Goal: Communication & Community: Answer question/provide support

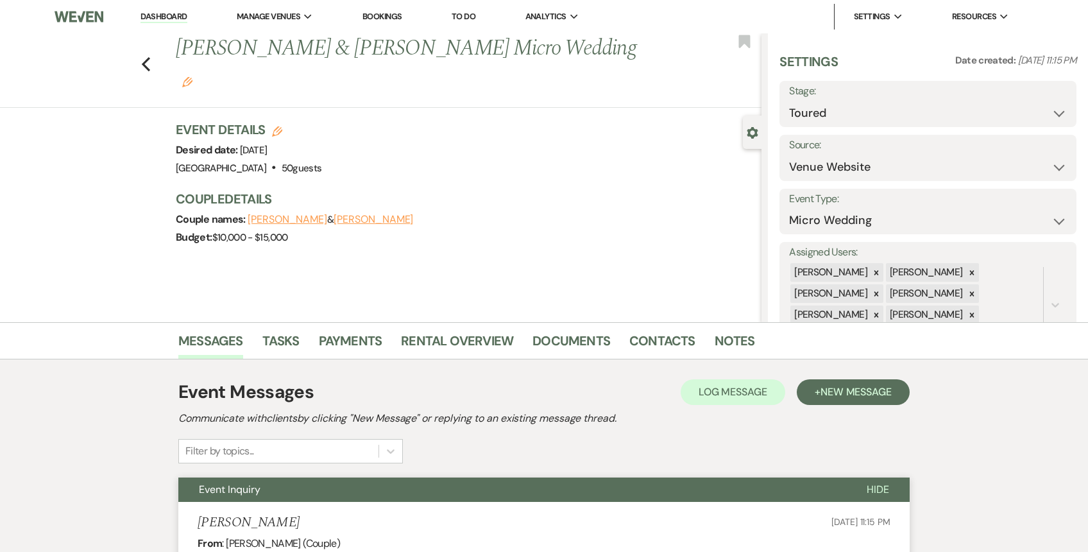
select select "5"
select select "16"
select select "886"
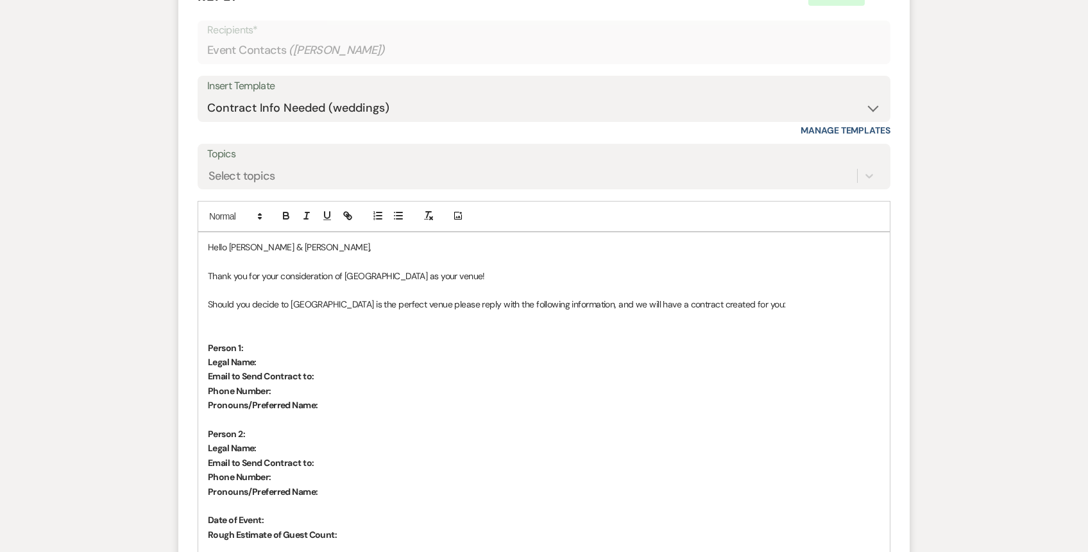
scroll to position [1688, 0]
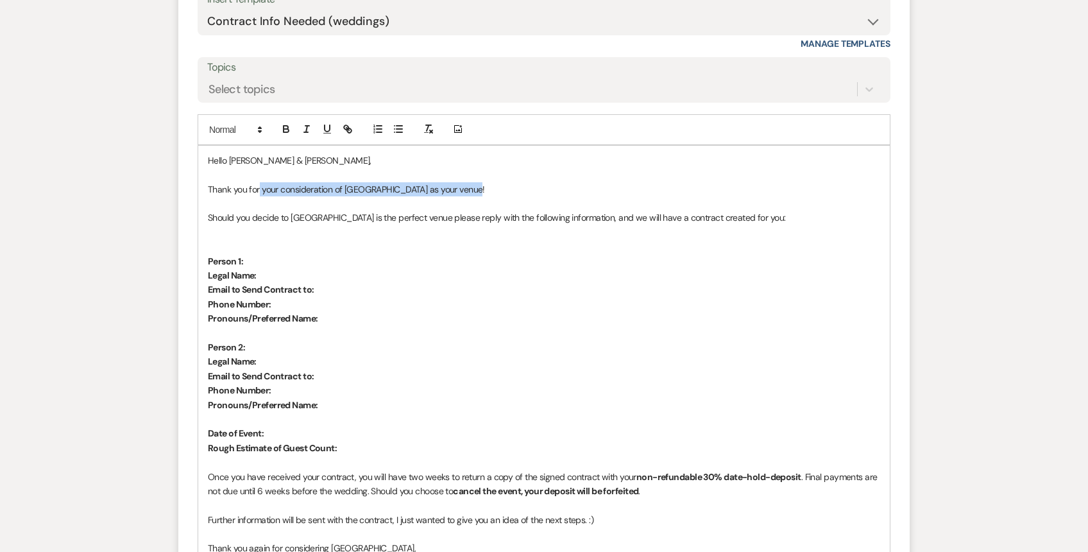
drag, startPoint x: 485, startPoint y: 171, endPoint x: 259, endPoint y: 176, distance: 225.9
click at [259, 182] on p "Thank you for your consideration of [GEOGRAPHIC_DATA] as your venue!" at bounding box center [544, 189] width 672 height 14
click at [279, 182] on p "Thank you for touriing the grounds with me [DATE]" at bounding box center [544, 189] width 672 height 14
click at [404, 182] on p "Thank you for touring the grounds with me [DATE]" at bounding box center [544, 189] width 672 height 14
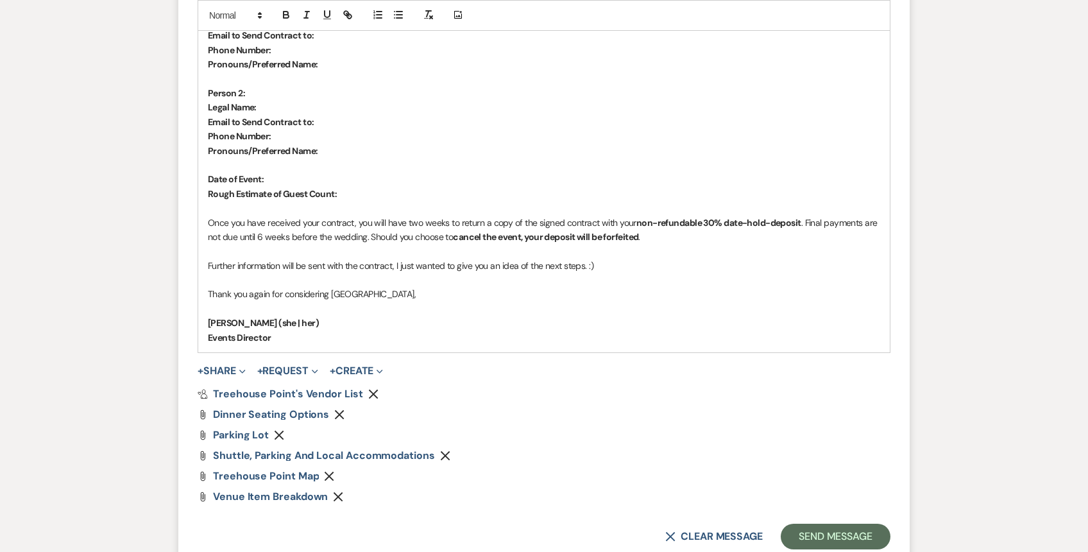
scroll to position [2056, 0]
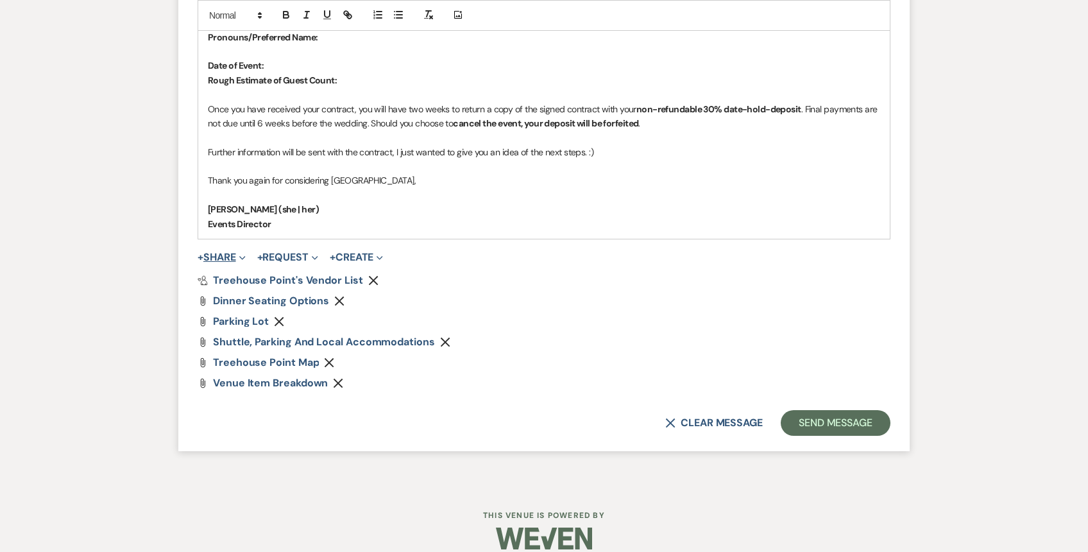
click at [246, 255] on icon "Expand" at bounding box center [242, 258] width 6 height 6
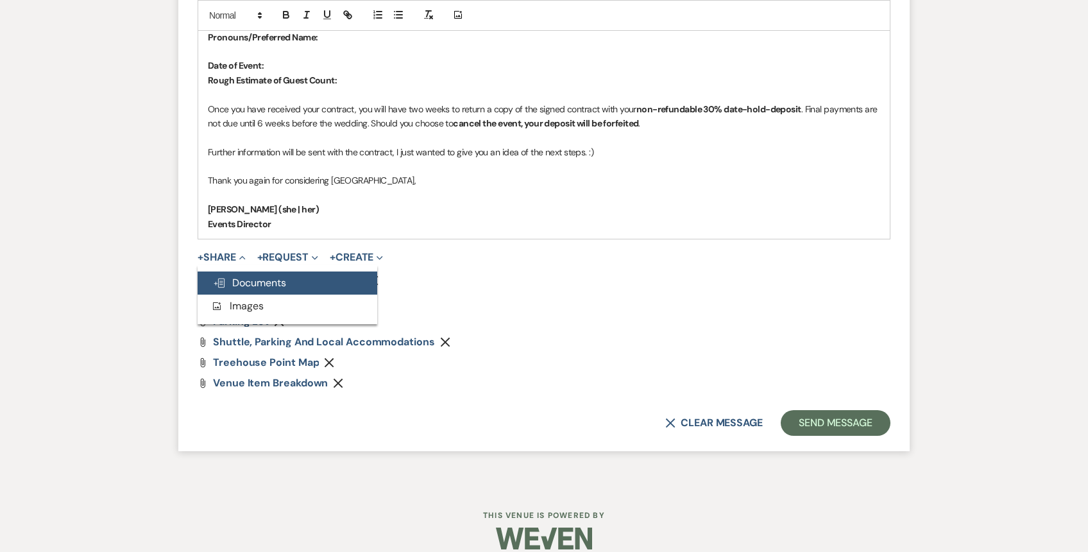
click at [256, 276] on span "Doc Upload Documents" at bounding box center [249, 282] width 73 height 13
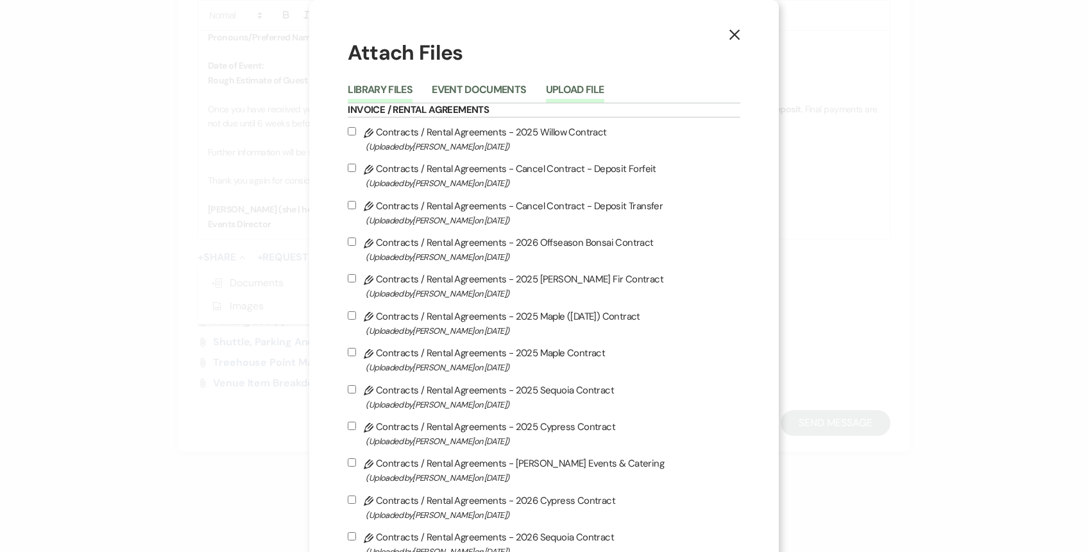
click at [599, 86] on button "Upload File" at bounding box center [575, 94] width 58 height 18
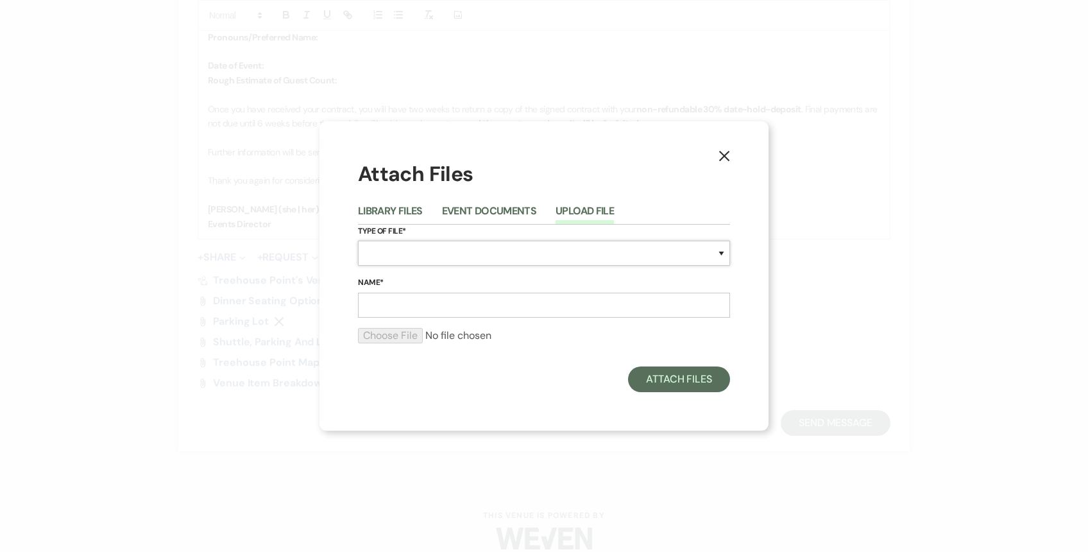
click at [404, 255] on select "Special Event Insurance Vendor Certificate of Insurance Contracts / Rental Agre…" at bounding box center [544, 253] width 372 height 25
select select "20"
click at [358, 241] on select "Special Event Insurance Vendor Certificate of Insurance Contracts / Rental Agre…" at bounding box center [544, 253] width 372 height 25
click at [398, 305] on input "Name*" at bounding box center [544, 305] width 372 height 25
type input "All inclusive wedding package"
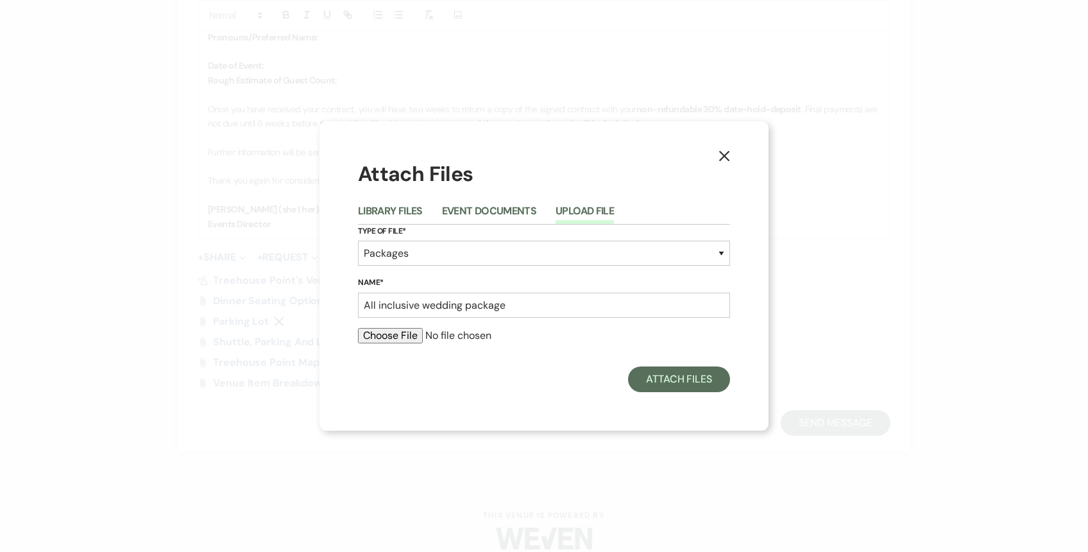
click at [371, 338] on input "file" at bounding box center [544, 335] width 372 height 15
type input "C:\fakepath\Full Wedding Weekend Package Pricing 2026.pdf"
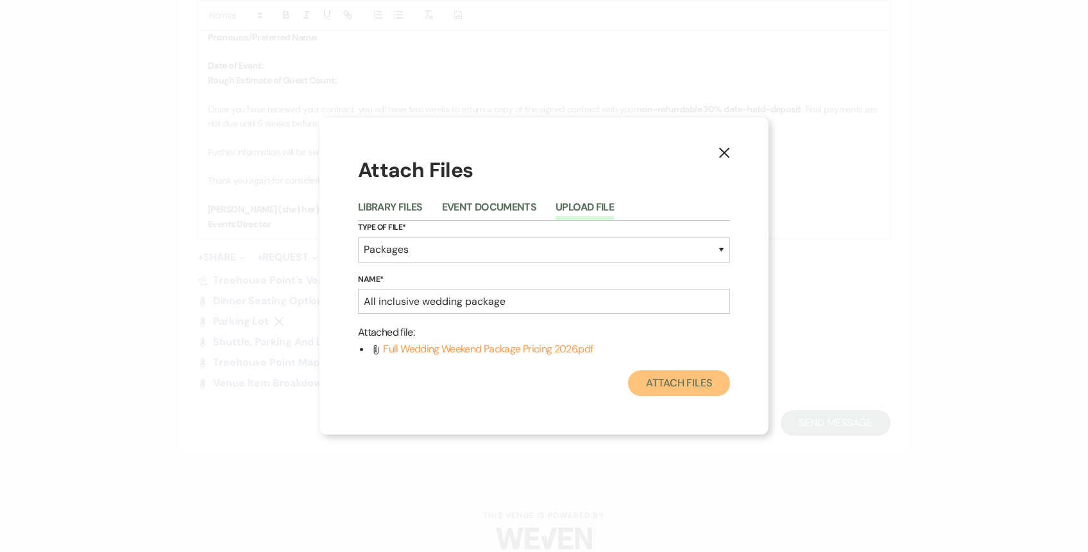
click at [656, 389] on button "Attach Files" at bounding box center [679, 383] width 102 height 26
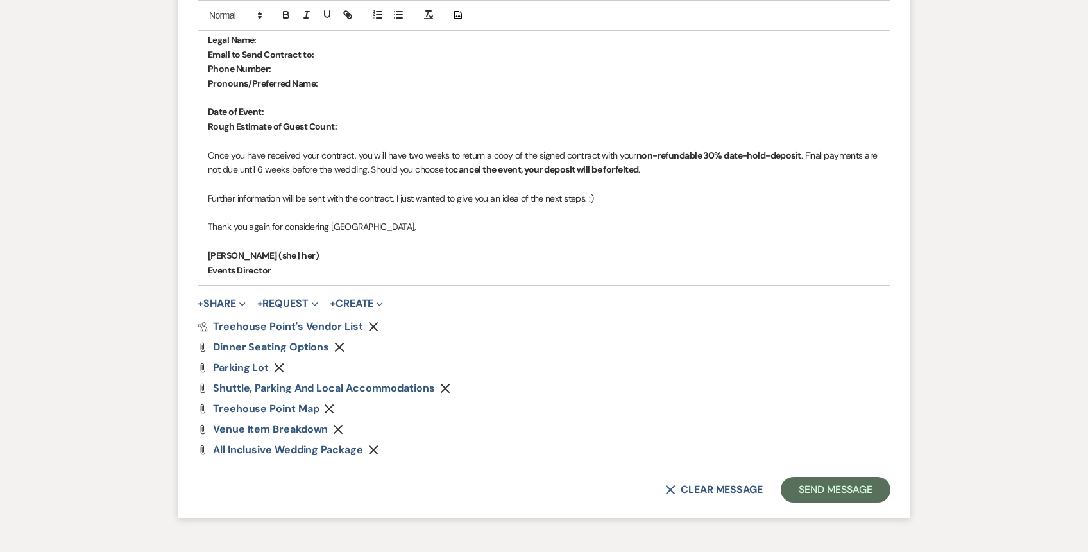
scroll to position [2076, 0]
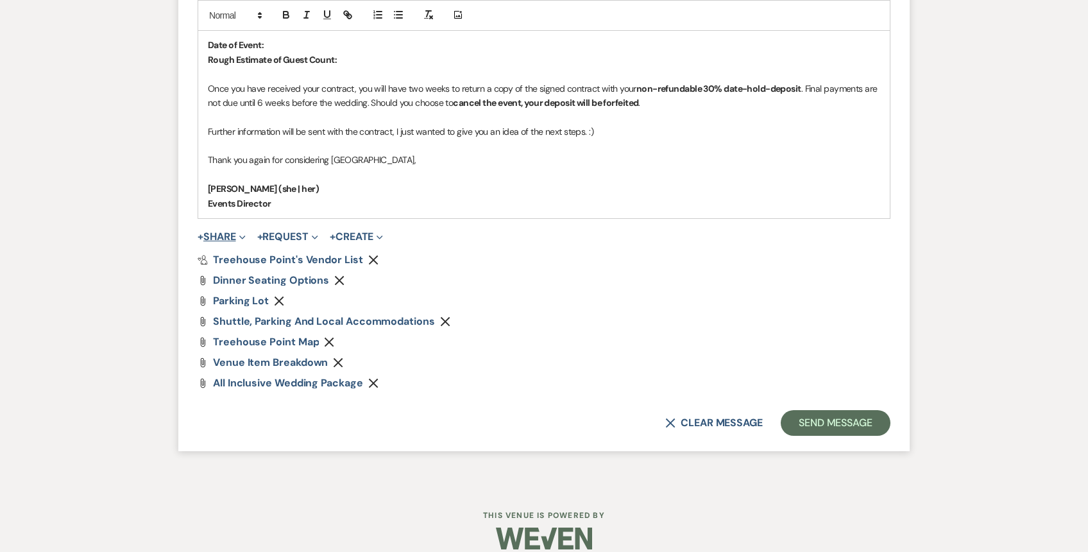
click at [232, 232] on button "+ Share Expand" at bounding box center [222, 237] width 48 height 10
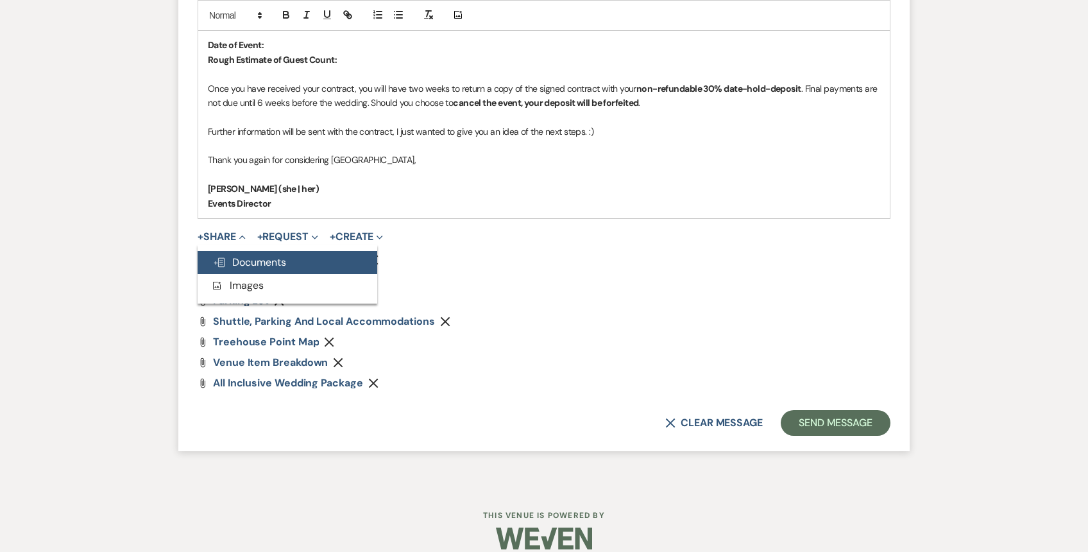
click at [239, 255] on span "Doc Upload Documents" at bounding box center [249, 261] width 73 height 13
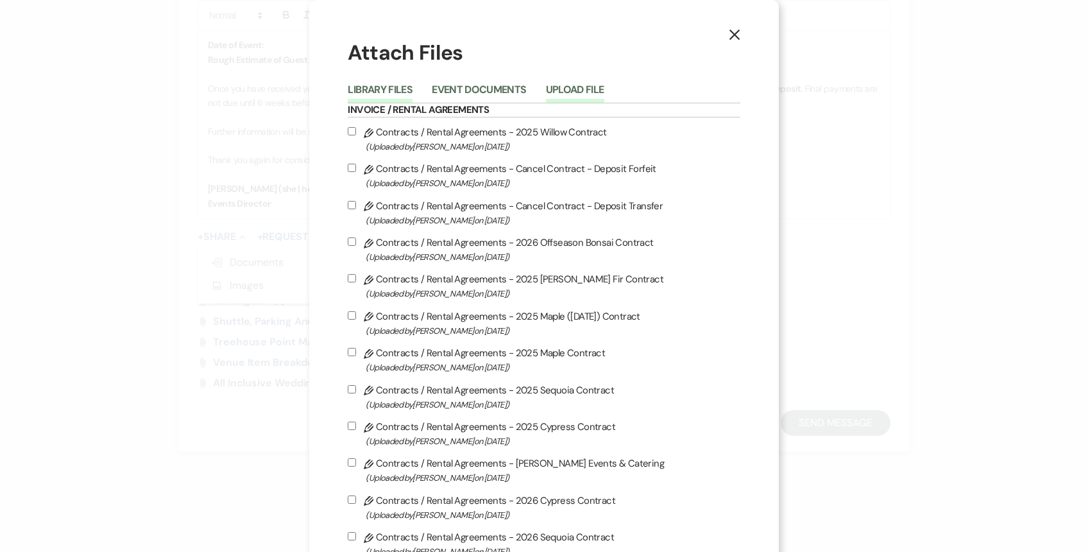
click at [593, 91] on button "Upload File" at bounding box center [575, 94] width 58 height 18
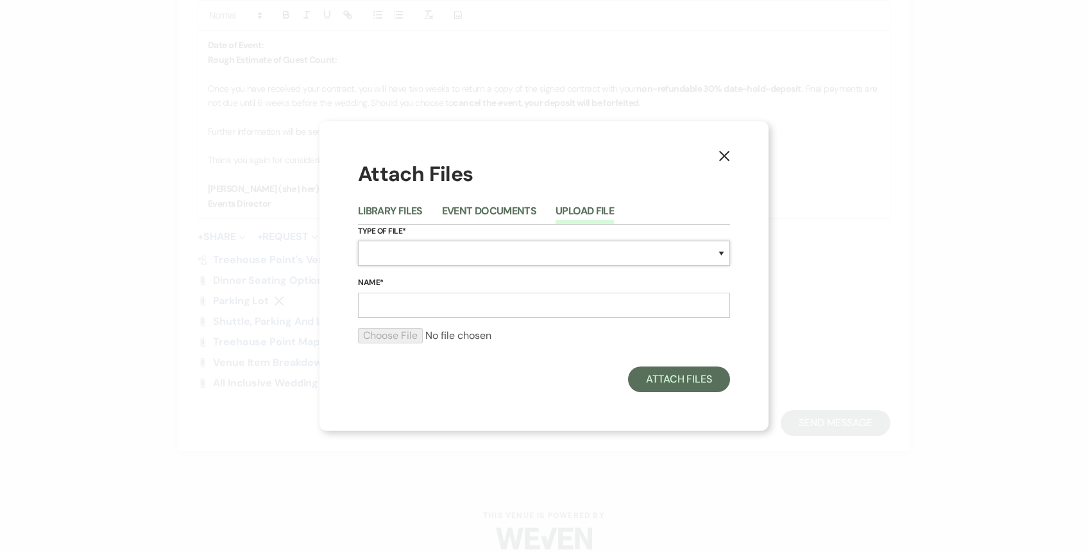
click at [441, 246] on select "Special Event Insurance Vendor Certificate of Insurance Contracts / Rental Agre…" at bounding box center [544, 253] width 372 height 25
select select "43"
click at [358, 241] on select "Special Event Insurance Vendor Certificate of Insurance Contracts / Rental Agre…" at bounding box center [544, 253] width 372 height 25
click at [414, 299] on input "Name*" at bounding box center [544, 305] width 372 height 25
type input "Treehouse Kitchen info"
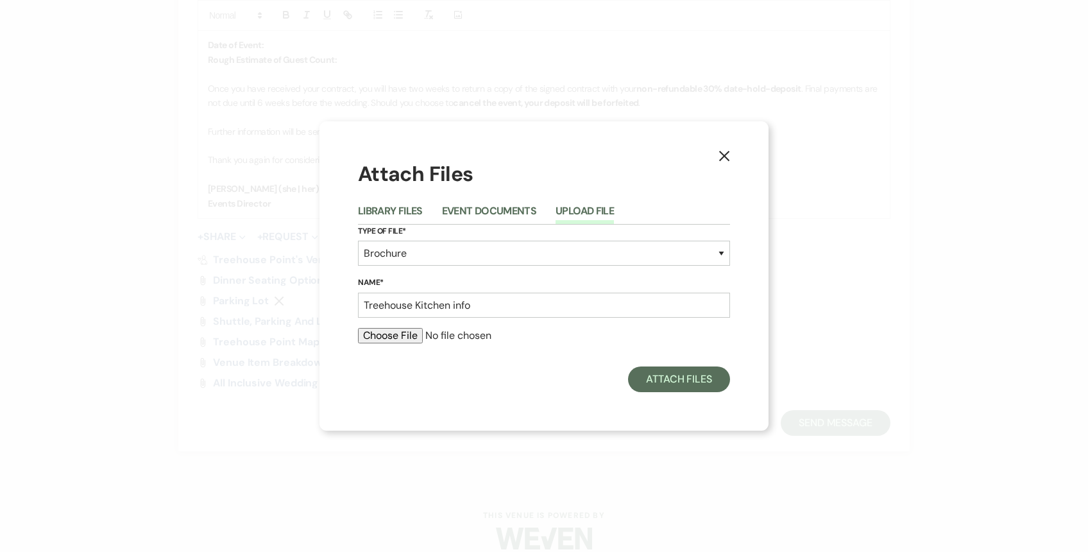
click at [374, 330] on input "file" at bounding box center [544, 335] width 372 height 15
type input "C:\fakepath\Catering.png"
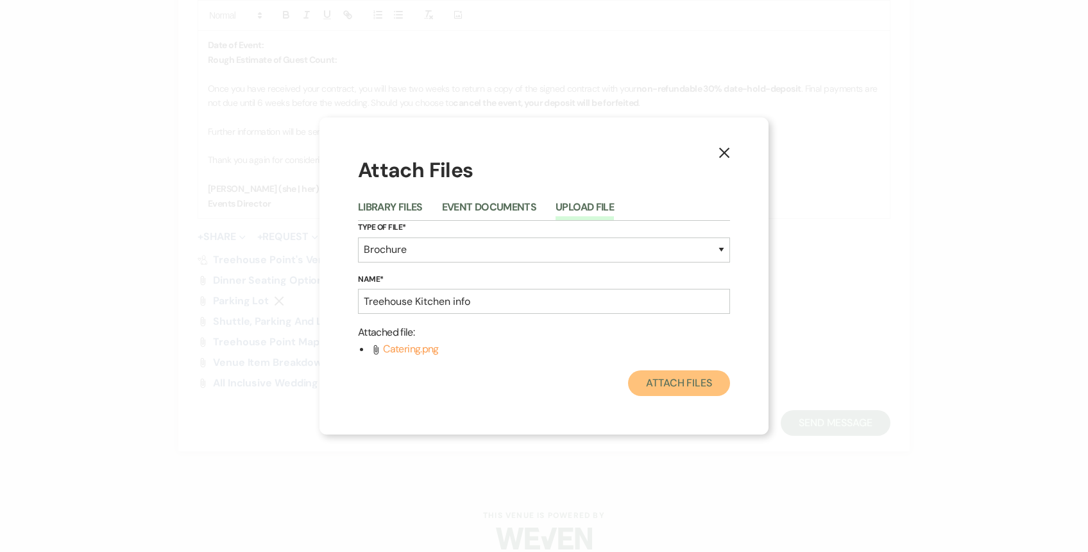
click at [657, 385] on button "Attach Files" at bounding box center [679, 383] width 102 height 26
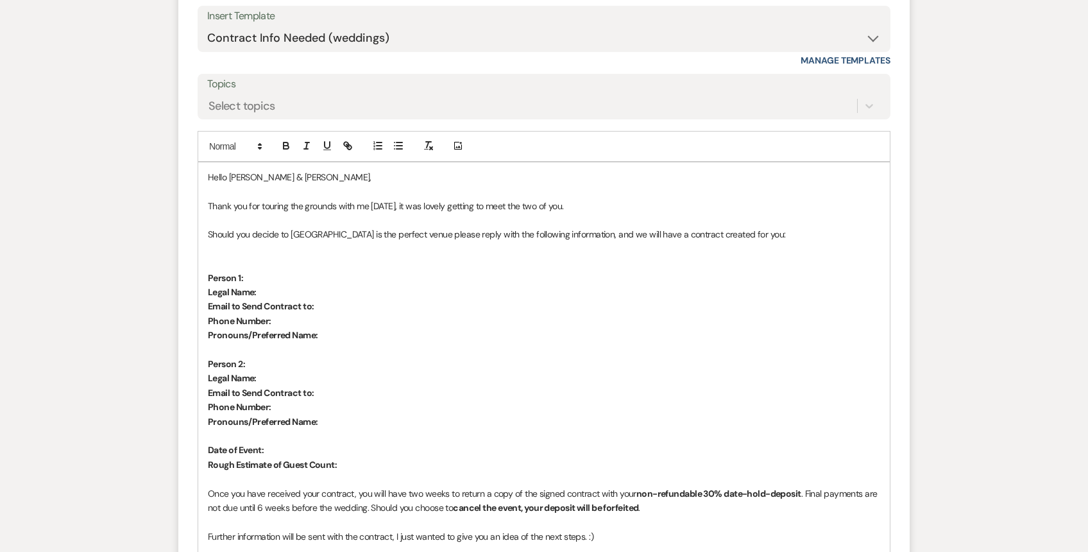
scroll to position [1583, 0]
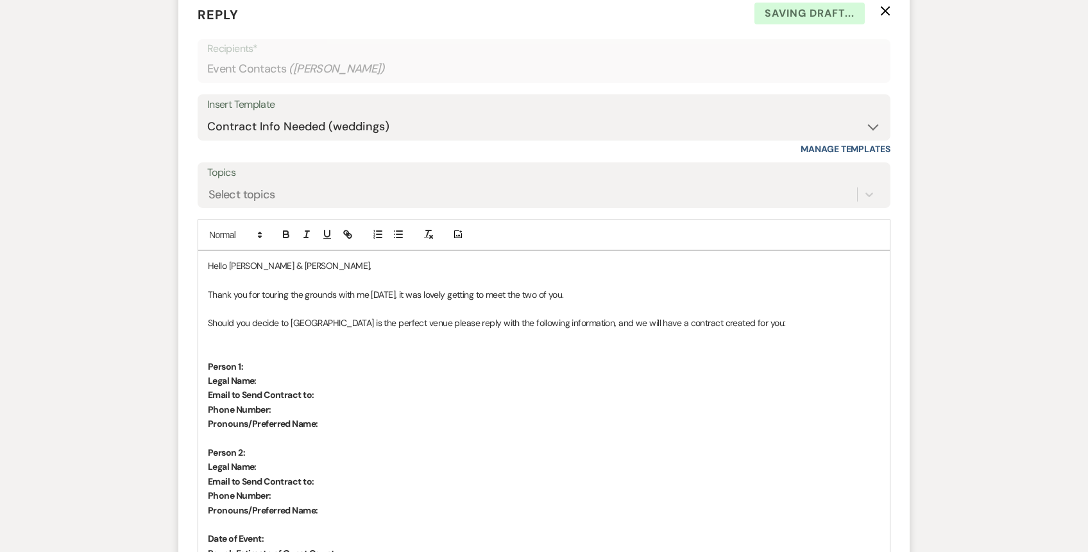
click at [579, 287] on p "Thank you for touring the grounds with me [DATE], it was lovely getting to meet…" at bounding box center [544, 294] width 672 height 14
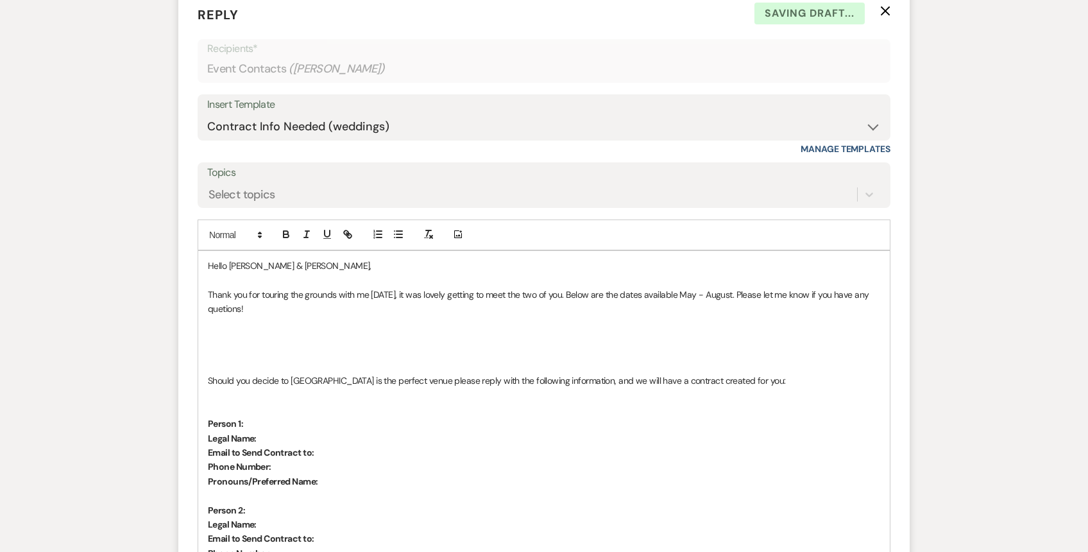
click at [221, 293] on p "Thank you for touring the grounds with me [DATE], it was lovely getting to meet…" at bounding box center [544, 301] width 672 height 29
click at [219, 330] on p at bounding box center [544, 337] width 672 height 14
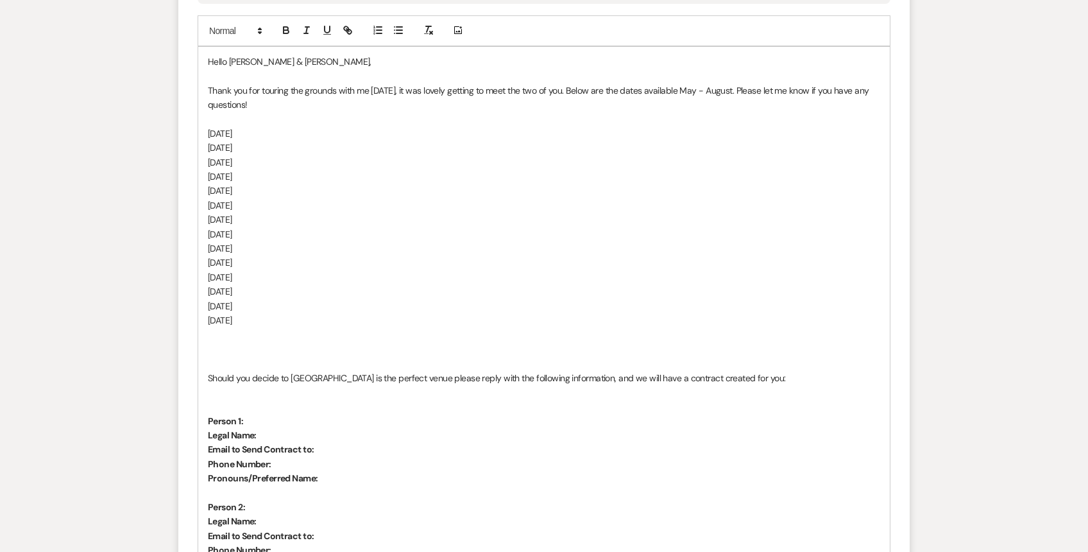
scroll to position [1943, 0]
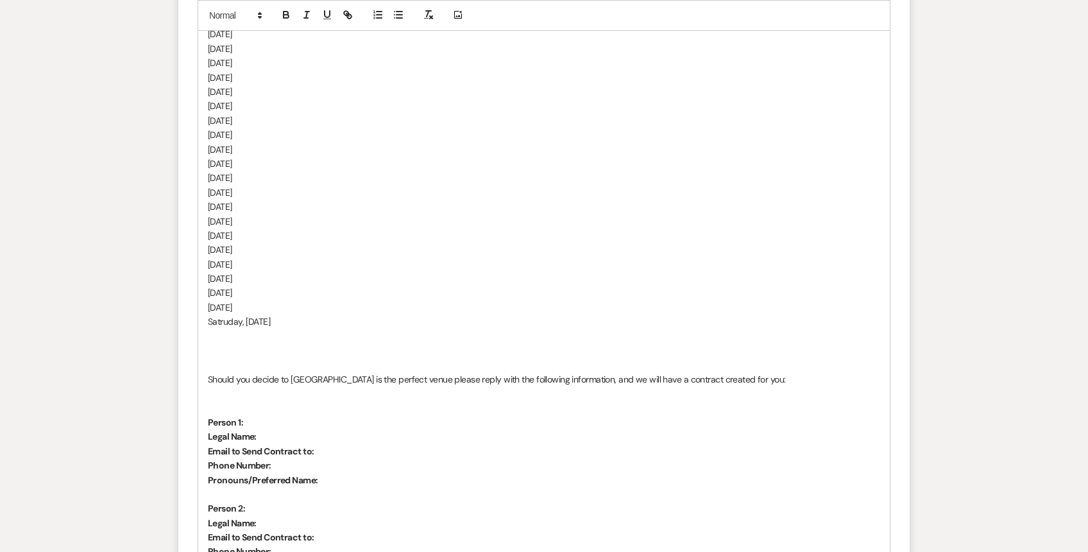
click at [208, 300] on p "[DATE]" at bounding box center [544, 307] width 672 height 14
click at [223, 314] on p "Satruday, [DATE]" at bounding box center [544, 321] width 672 height 14
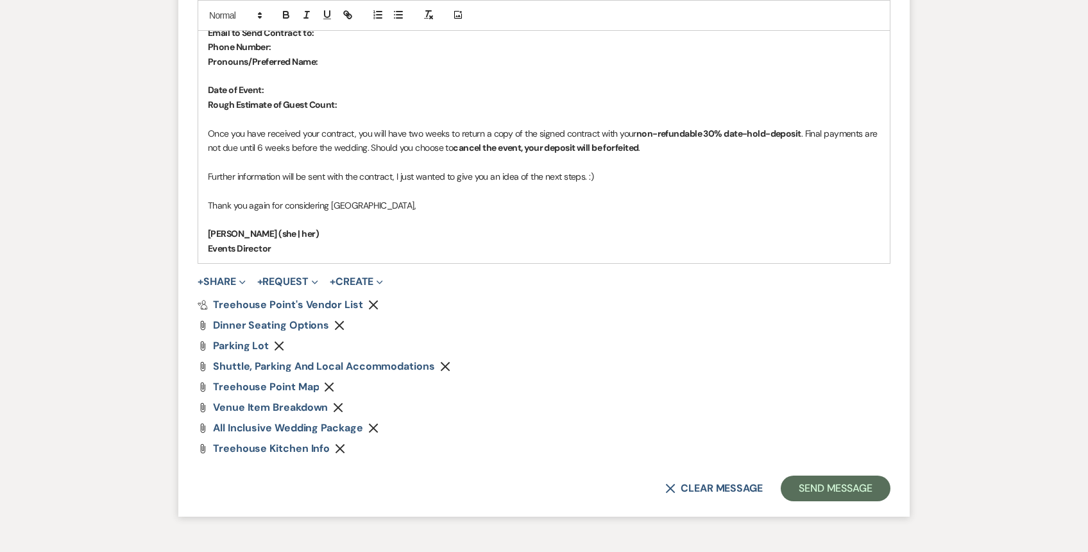
scroll to position [2607, 0]
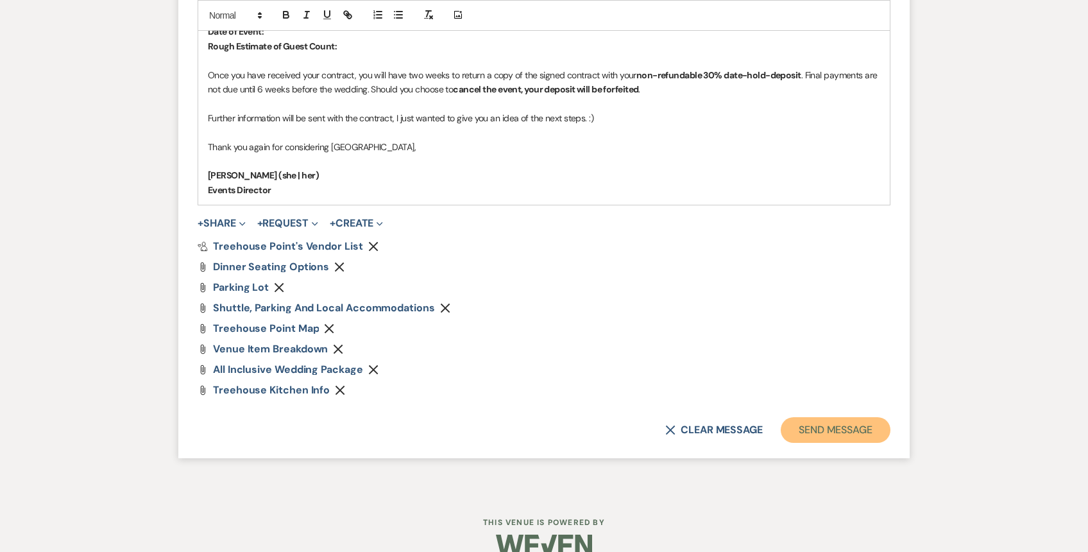
click at [865, 418] on button "Send Message" at bounding box center [836, 430] width 110 height 26
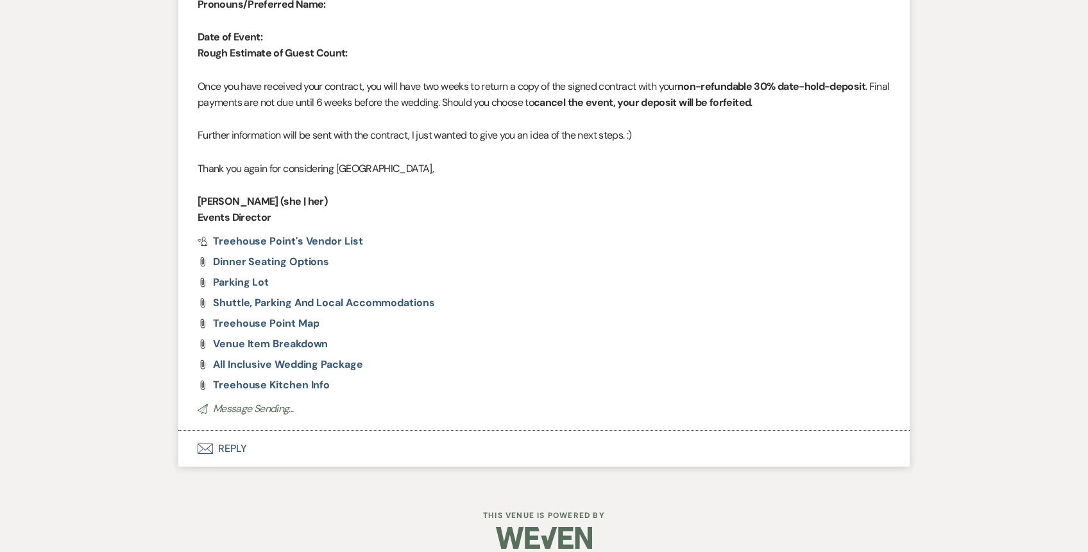
scroll to position [2476, 0]
